Goal: Task Accomplishment & Management: Manage account settings

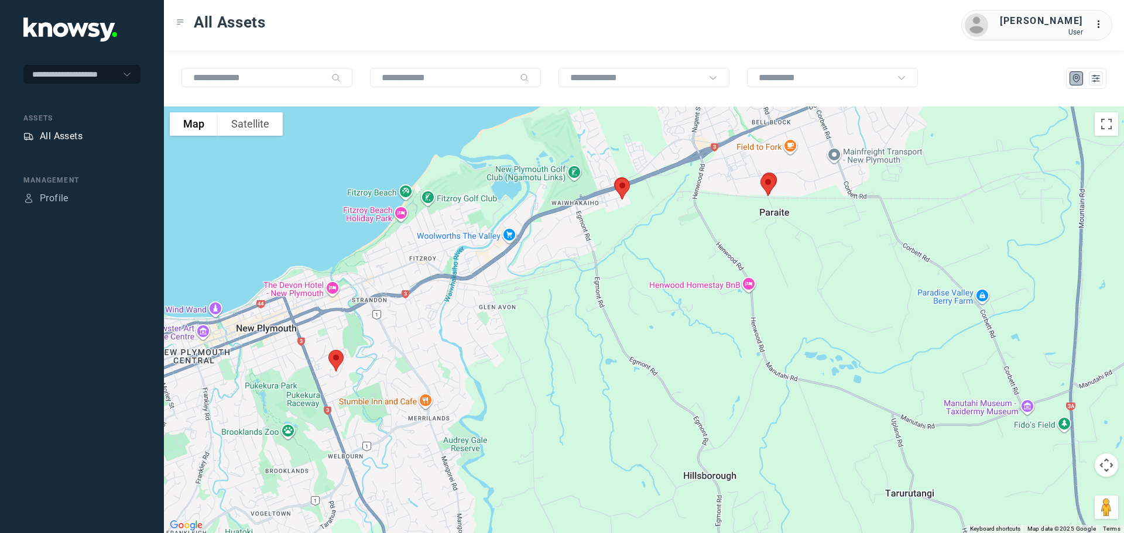
click at [56, 131] on div "All Assets" at bounding box center [61, 136] width 43 height 14
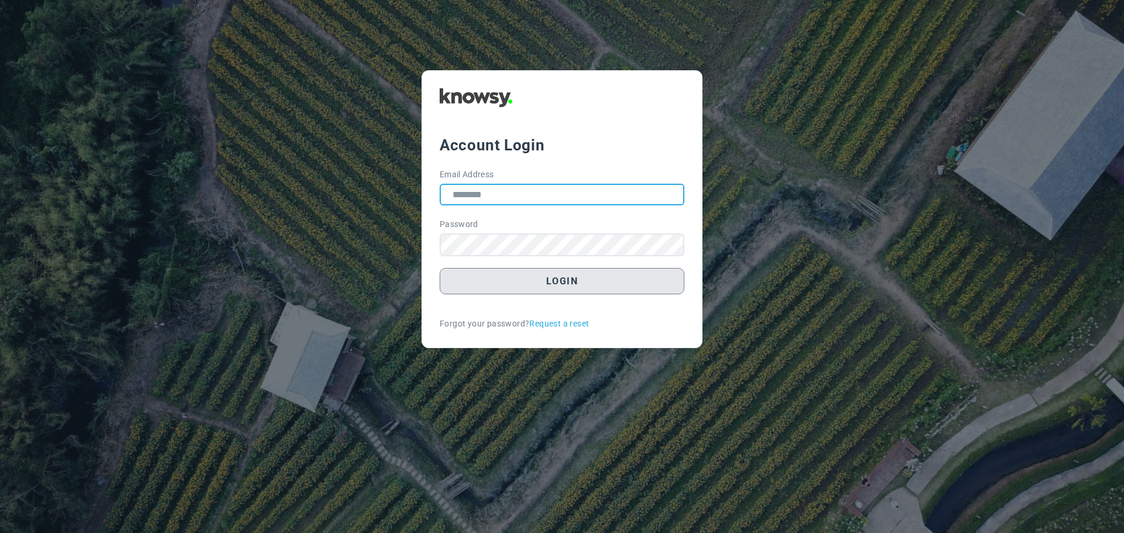
type input "**********"
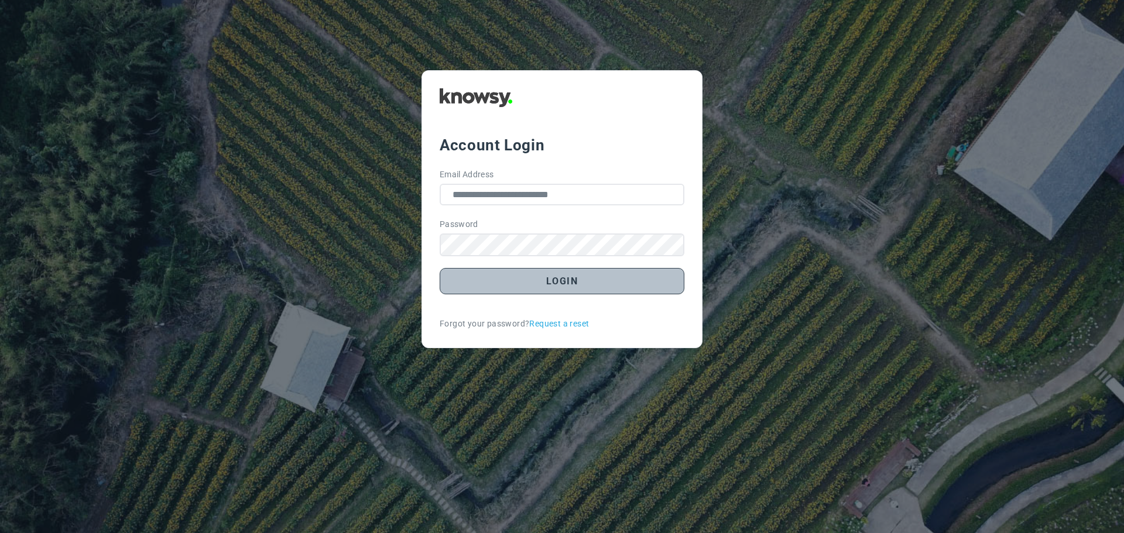
click at [568, 283] on button "Login" at bounding box center [562, 281] width 245 height 26
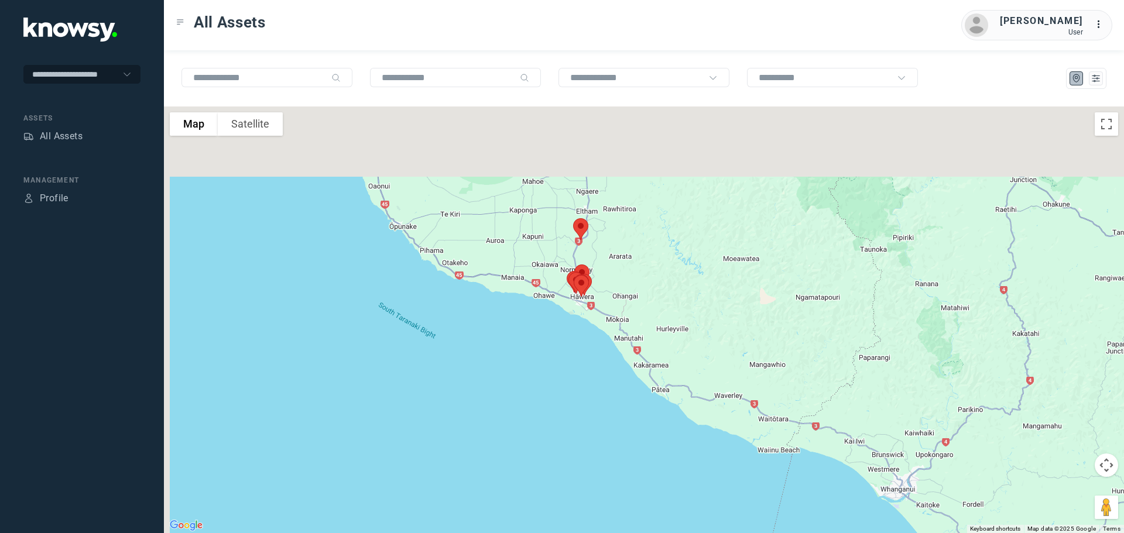
drag, startPoint x: 619, startPoint y: 225, endPoint x: 684, endPoint y: 325, distance: 118.9
click at [684, 325] on div at bounding box center [644, 320] width 960 height 427
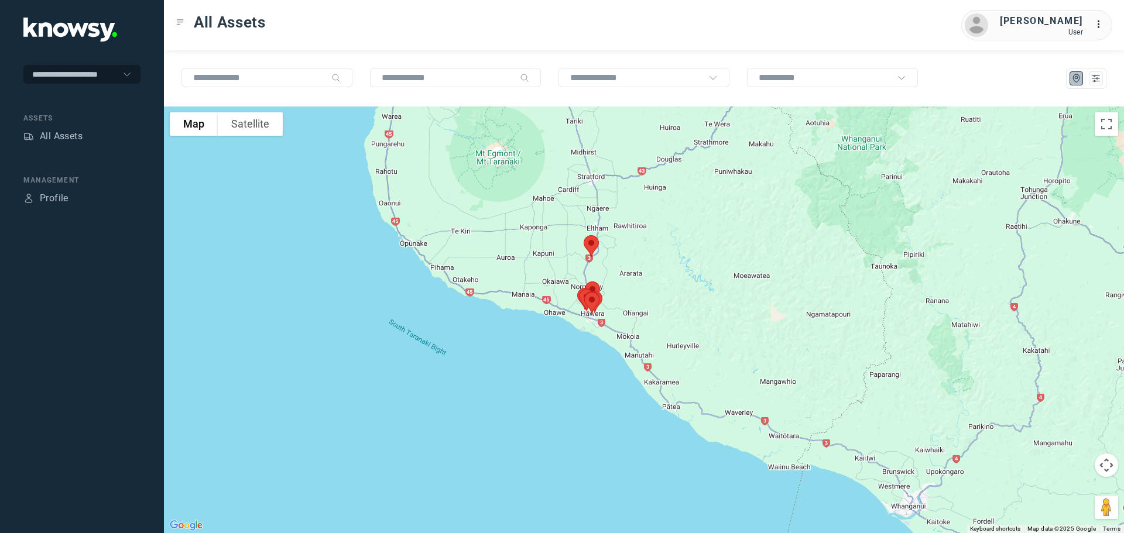
click at [590, 246] on img at bounding box center [591, 246] width 25 height 31
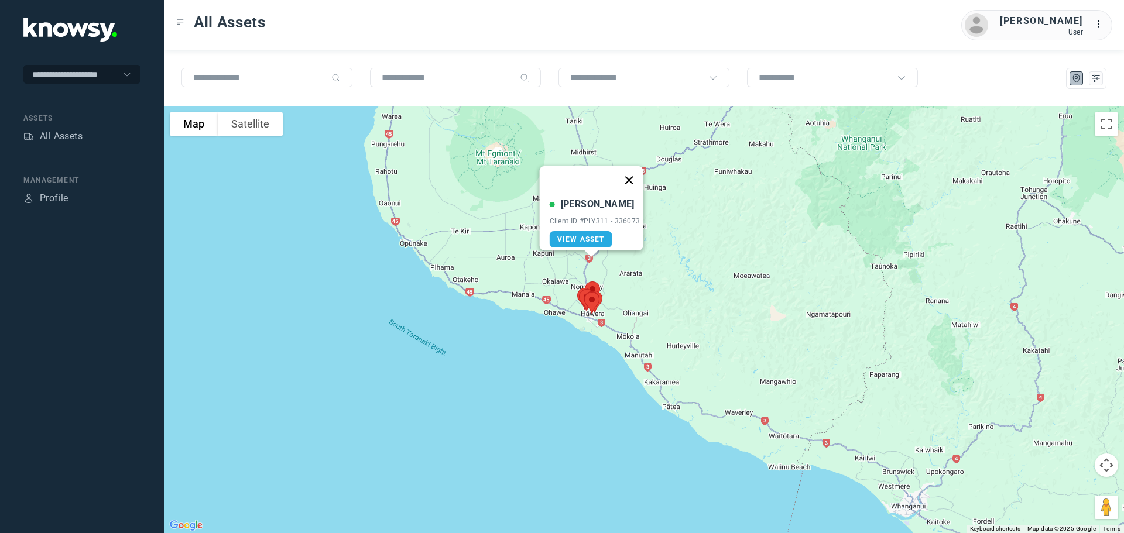
click at [630, 172] on button "Close" at bounding box center [629, 180] width 28 height 28
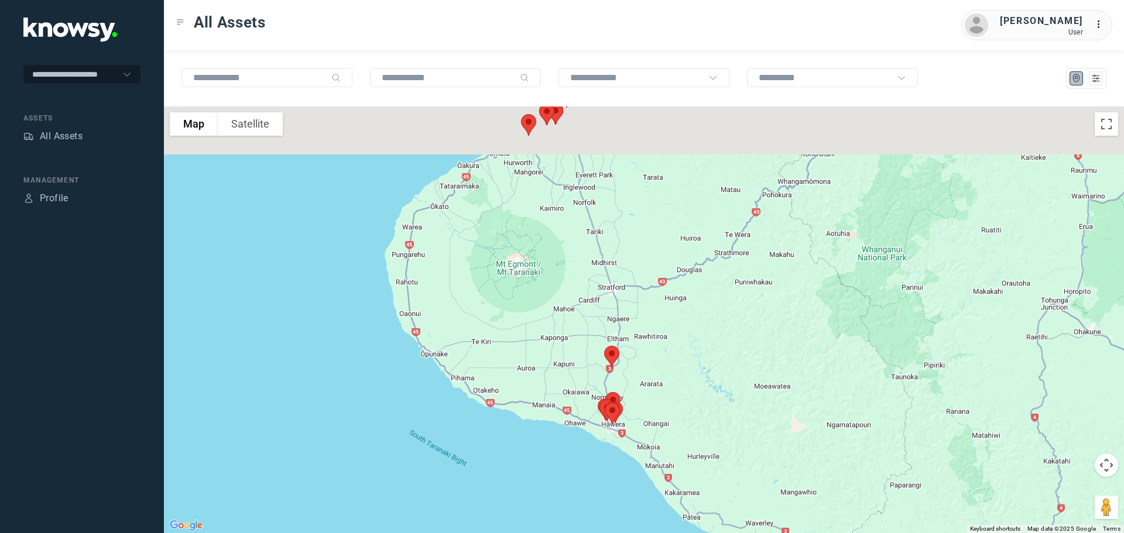
drag, startPoint x: 544, startPoint y: 179, endPoint x: 567, endPoint y: 311, distance: 133.7
click at [567, 311] on div at bounding box center [644, 320] width 960 height 427
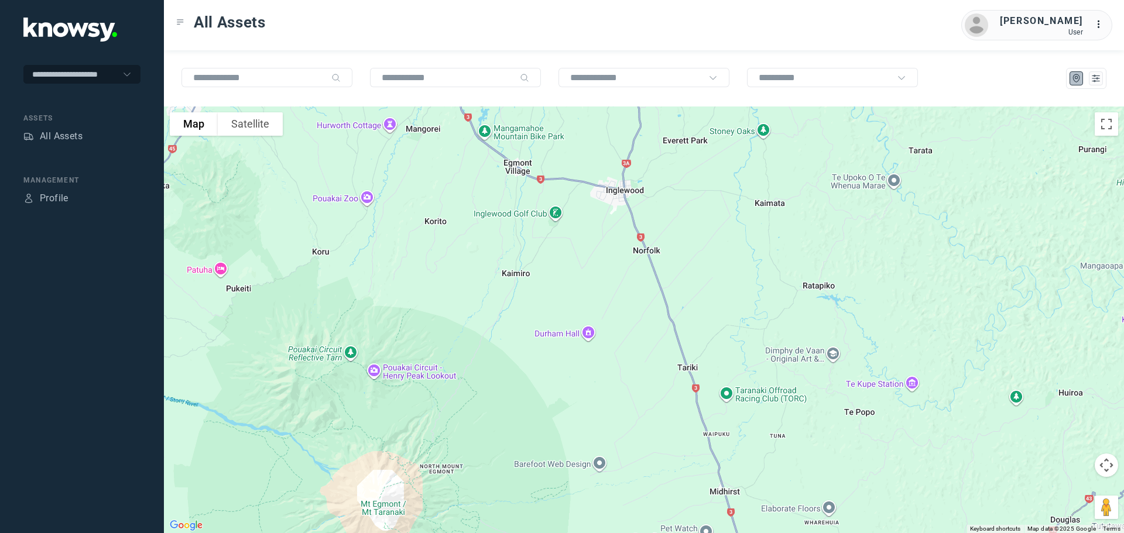
drag, startPoint x: 566, startPoint y: 211, endPoint x: 599, endPoint y: 422, distance: 212.7
click at [602, 414] on div at bounding box center [644, 320] width 960 height 427
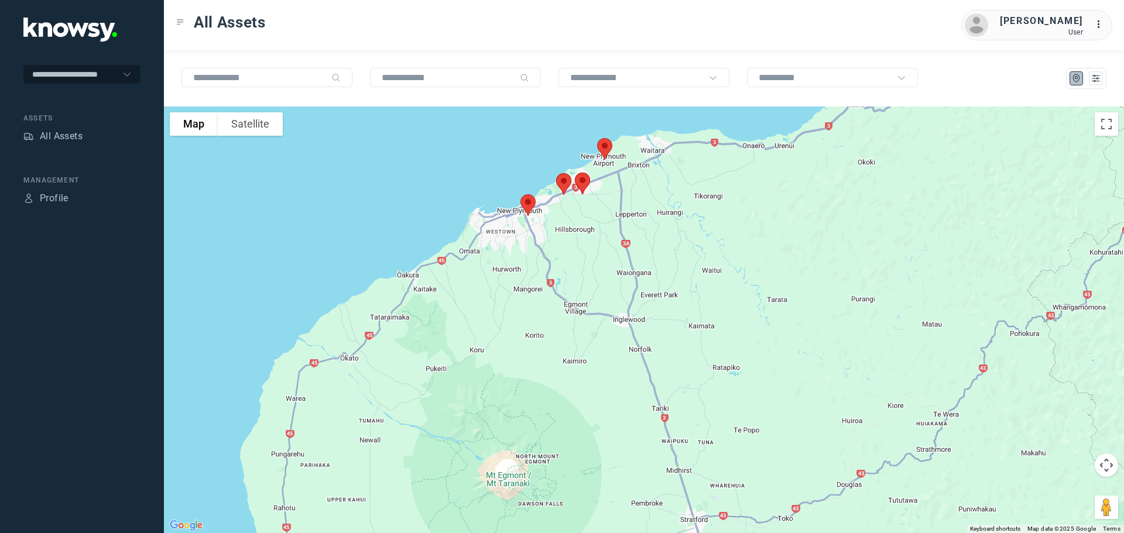
drag, startPoint x: 729, startPoint y: 453, endPoint x: 675, endPoint y: 227, distance: 231.7
click at [676, 229] on div at bounding box center [644, 320] width 960 height 427
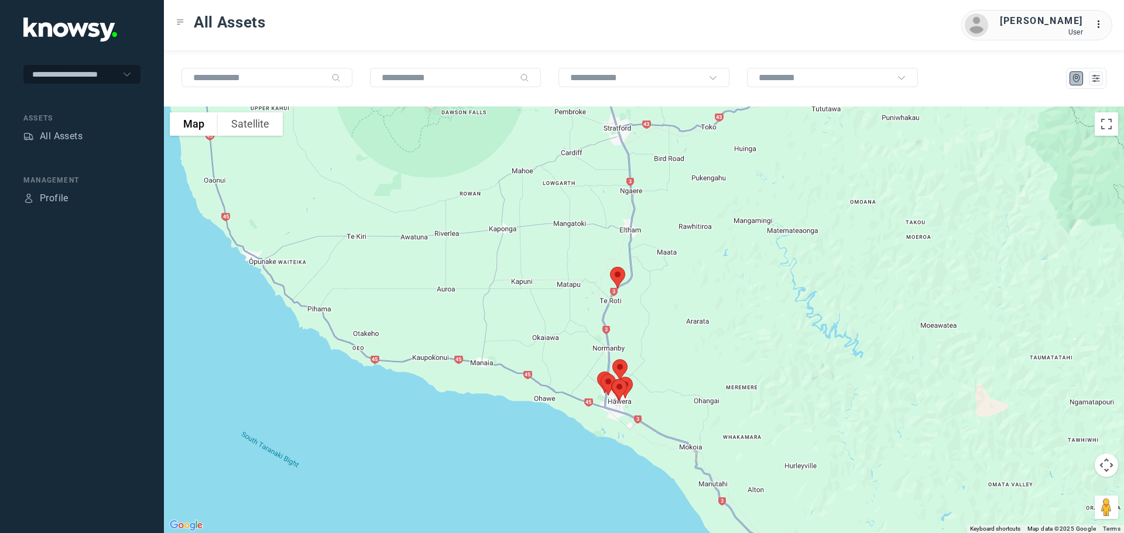
drag, startPoint x: 695, startPoint y: 296, endPoint x: 694, endPoint y: 309, distance: 12.4
click at [694, 290] on div at bounding box center [644, 320] width 960 height 427
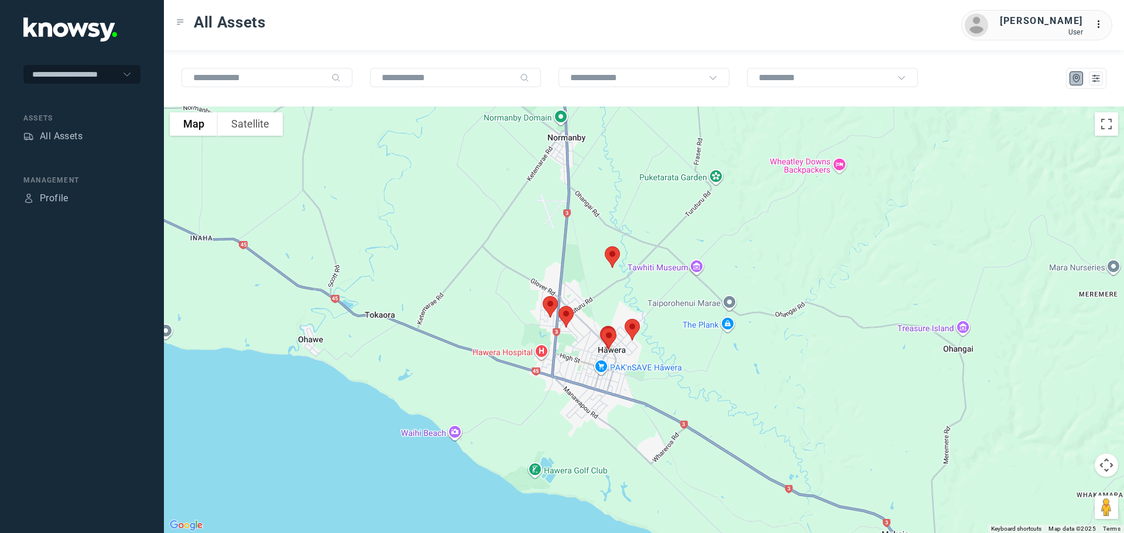
drag, startPoint x: 542, startPoint y: 306, endPoint x: 751, endPoint y: 214, distance: 228.6
click at [751, 214] on div at bounding box center [644, 320] width 960 height 427
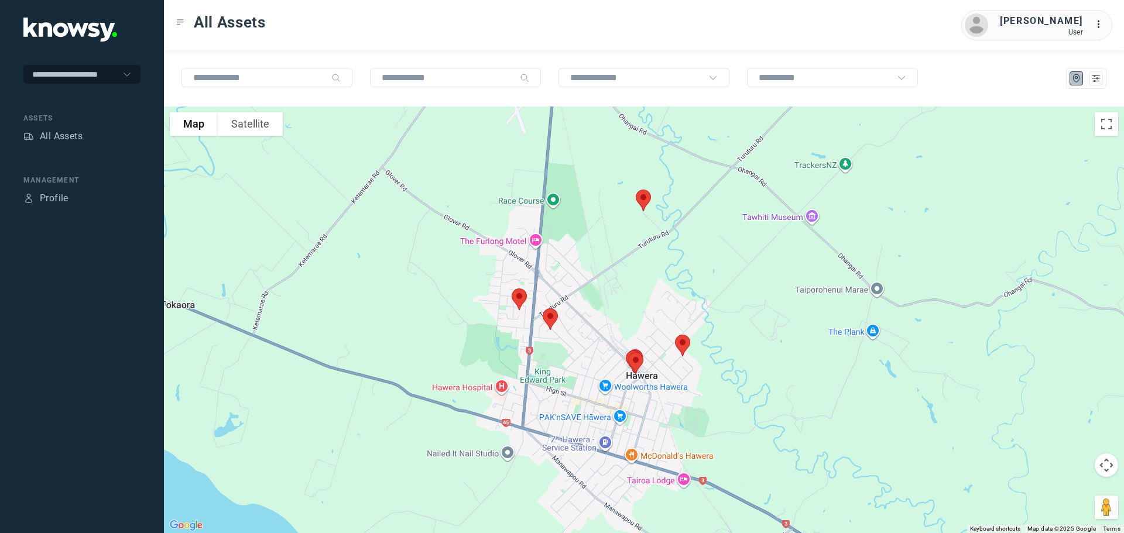
click at [683, 343] on img at bounding box center [682, 345] width 25 height 31
click at [725, 274] on button "Close" at bounding box center [721, 280] width 28 height 28
click at [639, 201] on img at bounding box center [643, 200] width 25 height 31
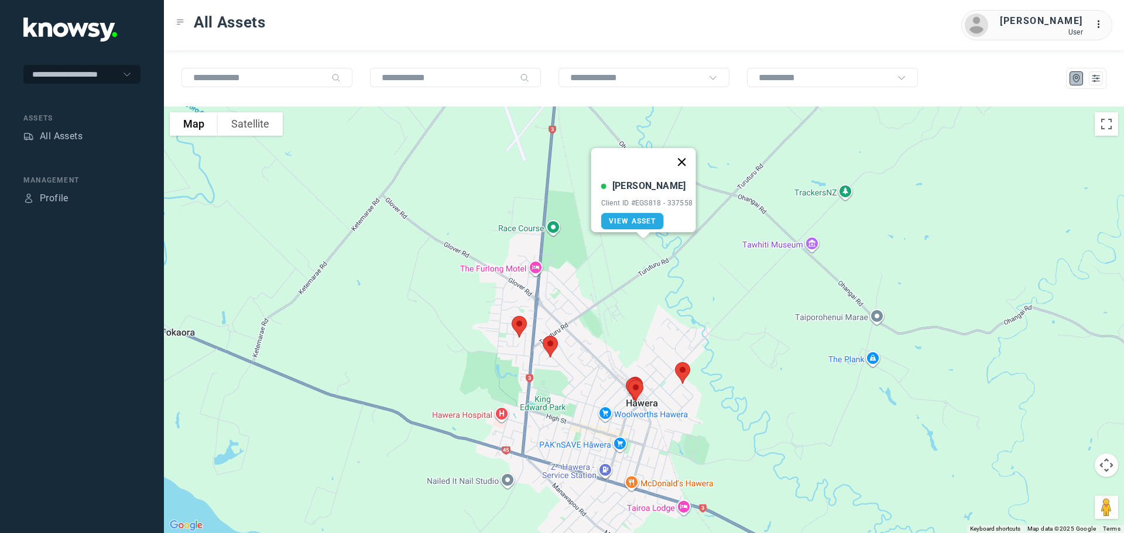
click at [689, 153] on button "Close" at bounding box center [681, 162] width 28 height 28
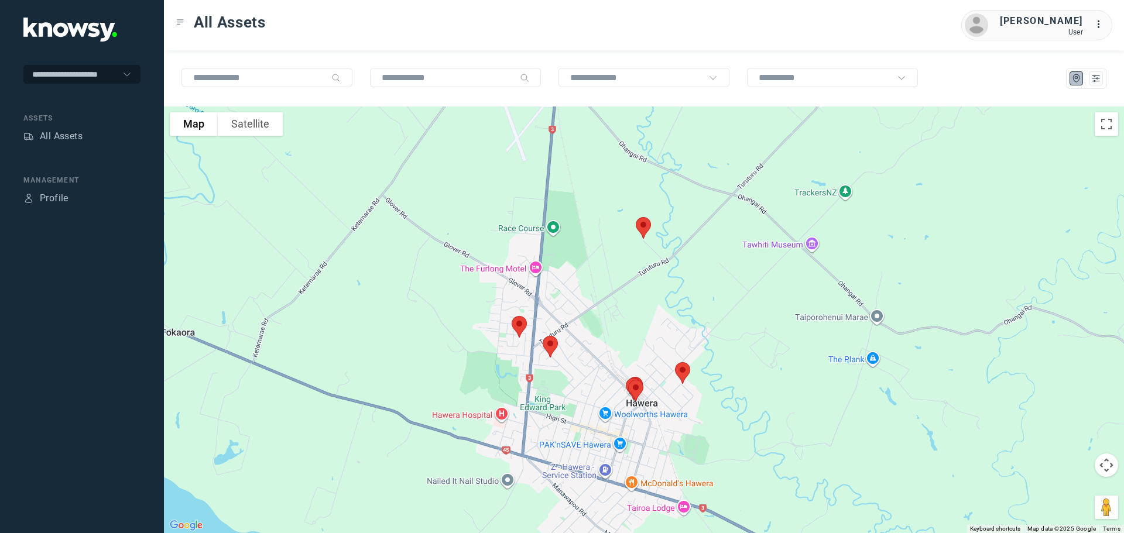
click at [515, 325] on img at bounding box center [519, 326] width 25 height 31
click at [563, 253] on button "Close" at bounding box center [557, 261] width 28 height 28
click at [549, 346] on img at bounding box center [550, 346] width 25 height 31
click at [592, 269] on button "Close" at bounding box center [588, 281] width 28 height 28
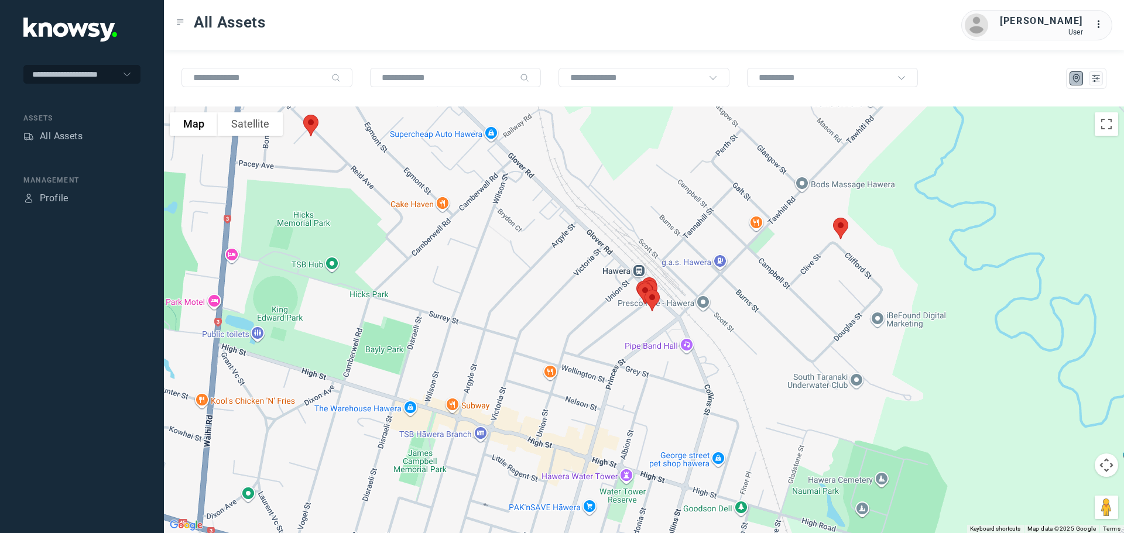
drag, startPoint x: 704, startPoint y: 446, endPoint x: 623, endPoint y: 309, distance: 158.5
click at [623, 309] on div at bounding box center [644, 320] width 960 height 427
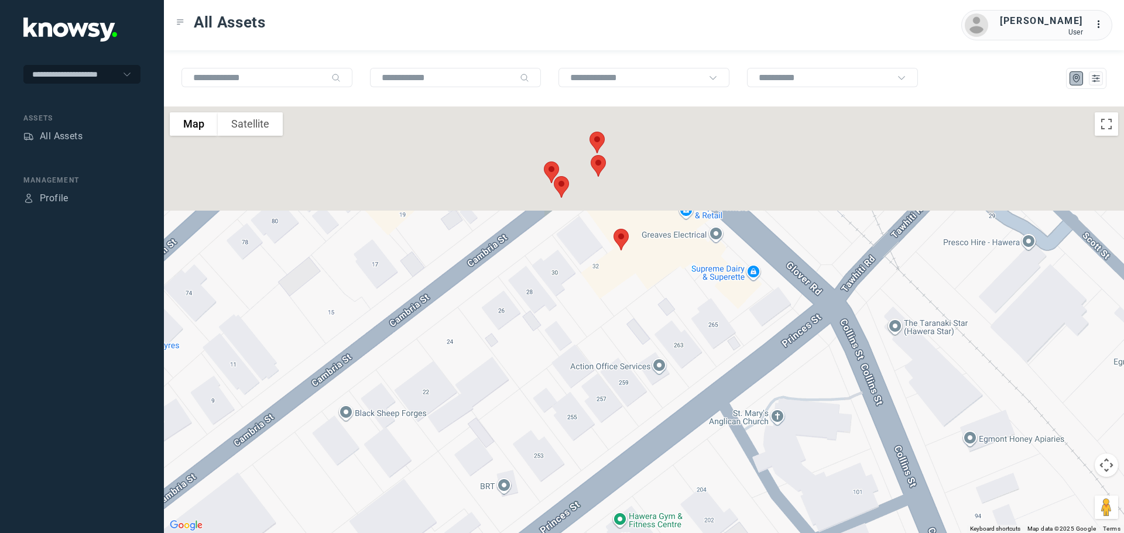
drag, startPoint x: 599, startPoint y: 265, endPoint x: 623, endPoint y: 364, distance: 101.8
click at [622, 361] on div at bounding box center [644, 320] width 960 height 427
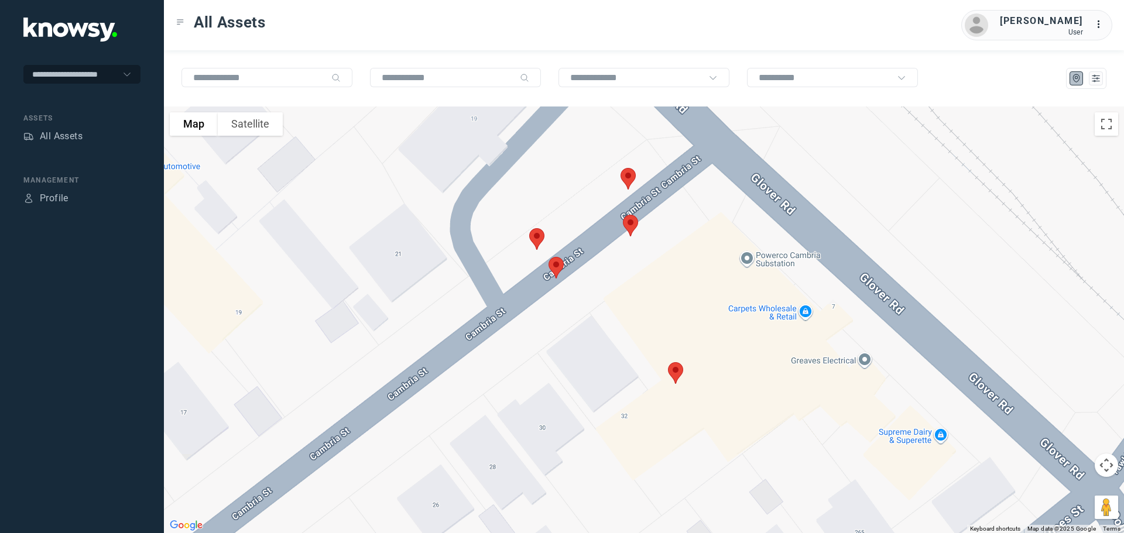
click at [629, 178] on img at bounding box center [628, 178] width 25 height 31
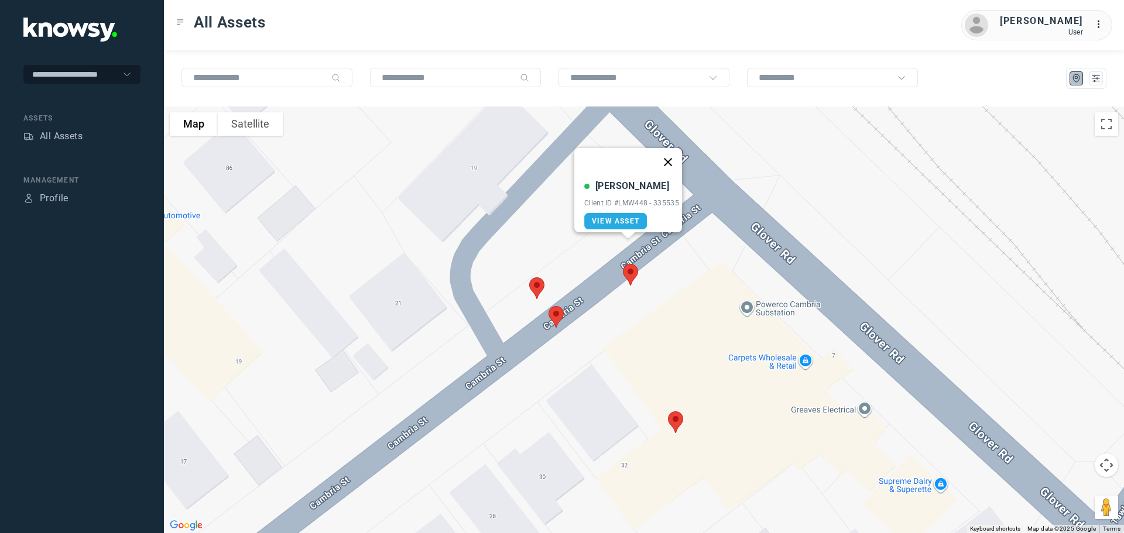
click at [664, 163] on button "Close" at bounding box center [668, 162] width 28 height 28
click at [540, 287] on img at bounding box center [537, 288] width 25 height 31
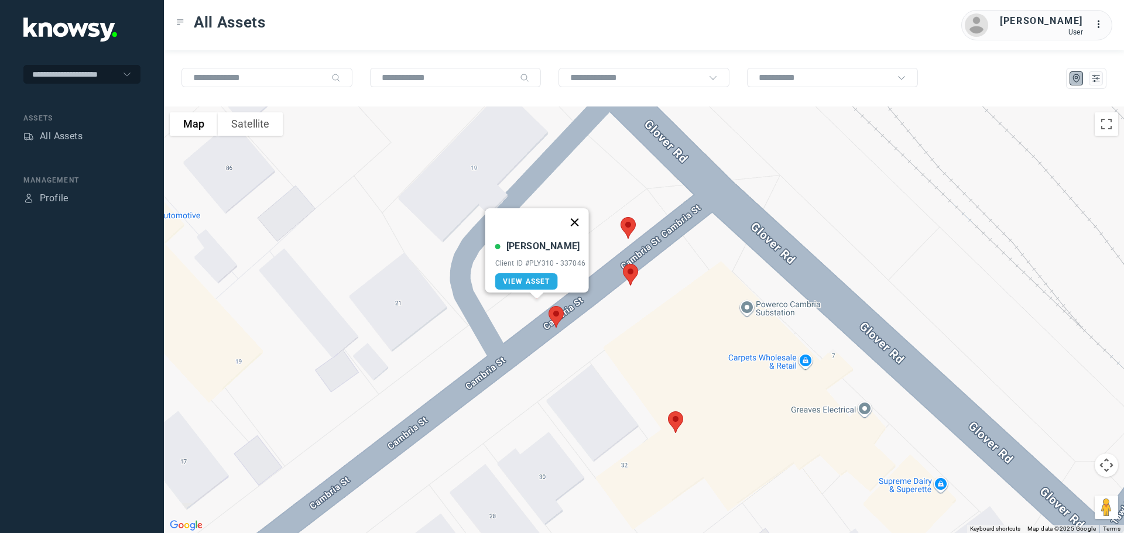
click at [577, 213] on button "Close" at bounding box center [574, 222] width 28 height 28
click at [556, 316] on img at bounding box center [556, 316] width 25 height 31
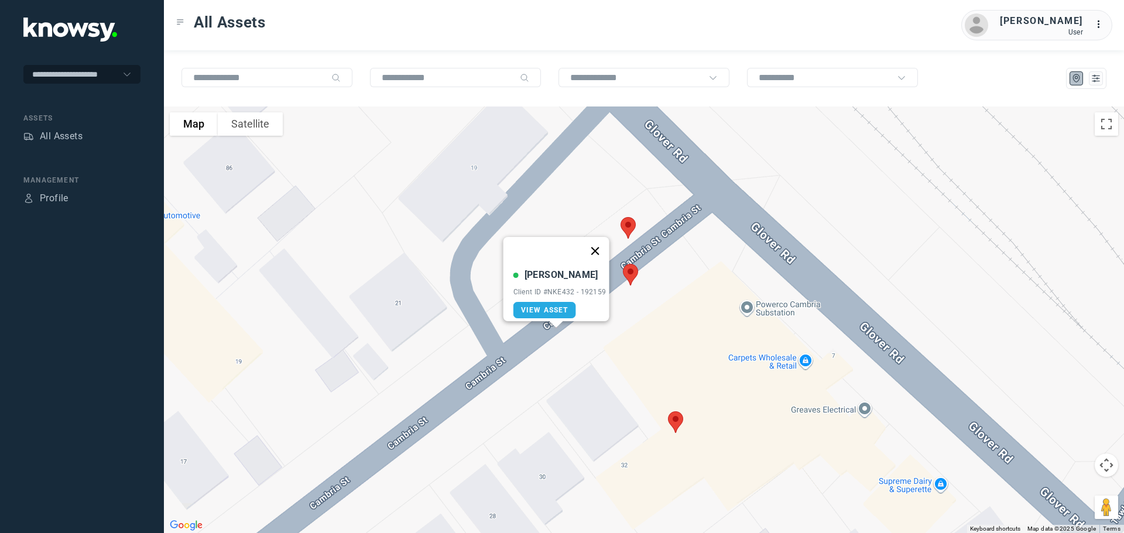
click at [602, 242] on button "Close" at bounding box center [595, 251] width 28 height 28
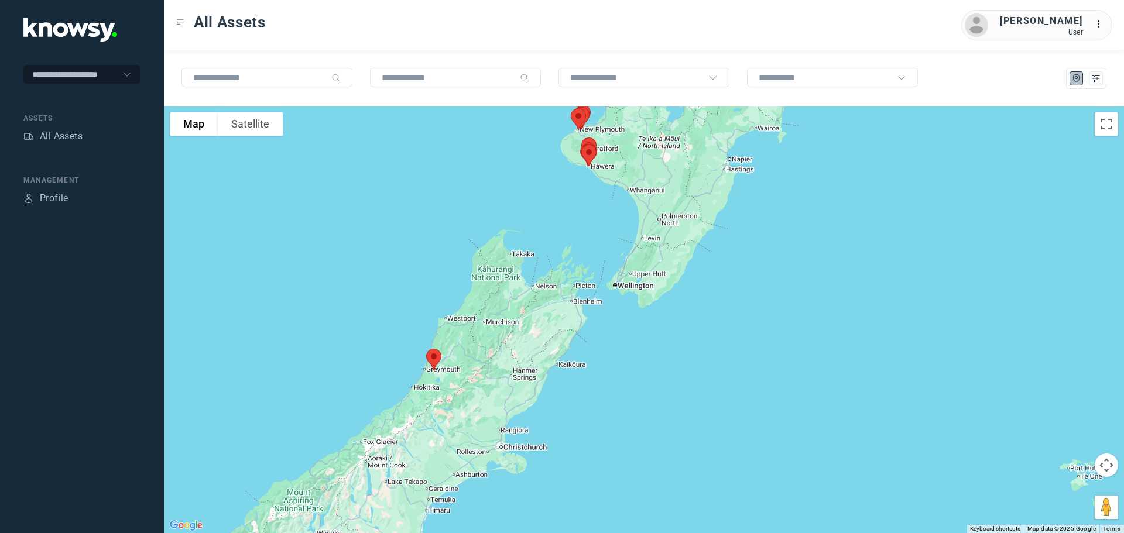
drag, startPoint x: 596, startPoint y: 400, endPoint x: 673, endPoint y: 228, distance: 187.9
click at [673, 228] on div at bounding box center [644, 320] width 960 height 427
